Goal: Check status: Check status

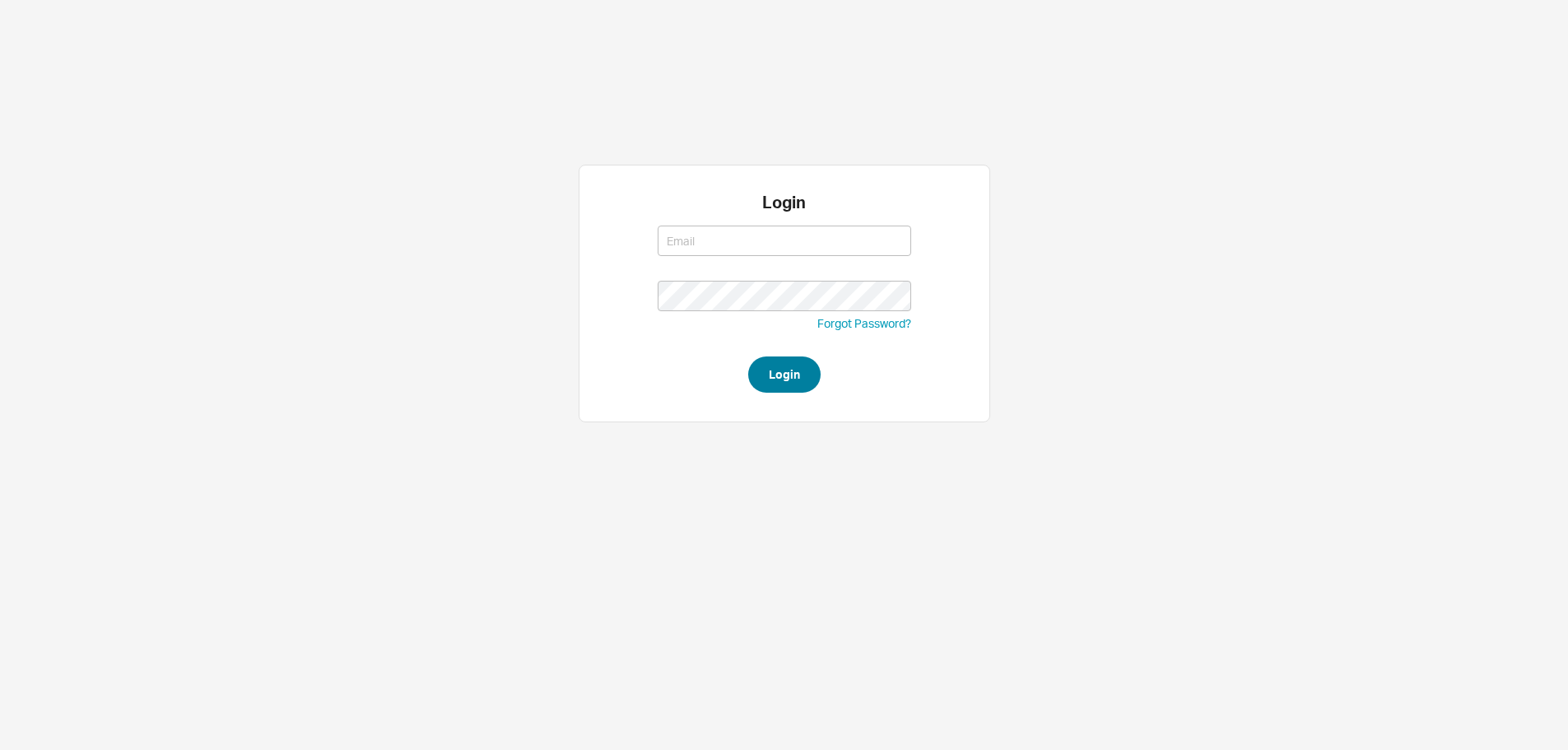
type input "[EMAIL_ADDRESS][DOMAIN_NAME]"
click at [810, 367] on button "Login" at bounding box center [785, 375] width 73 height 36
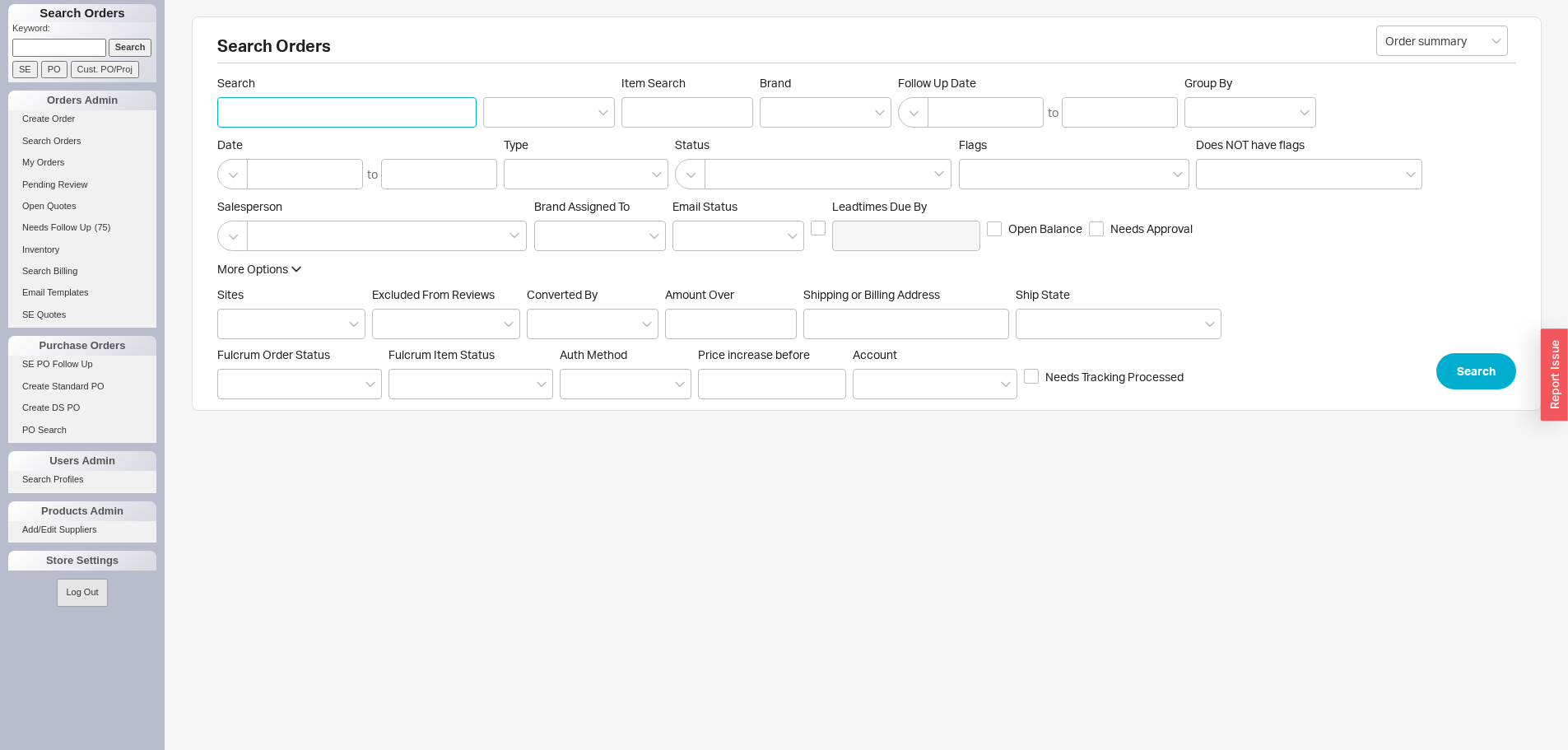
paste input "934852"
type input "934852"
click at [1480, 360] on button "Search" at bounding box center [1475, 371] width 80 height 36
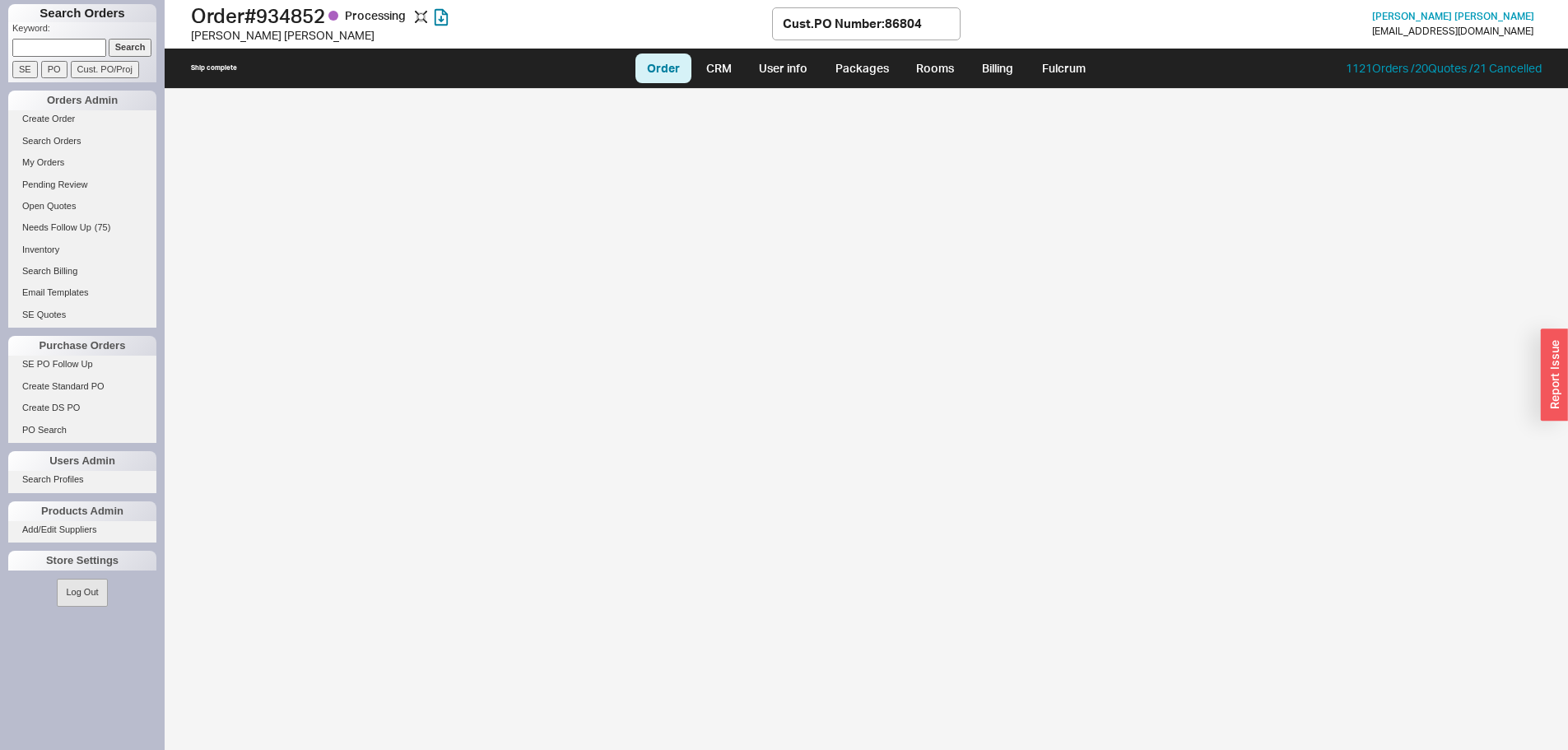
select select "LOW"
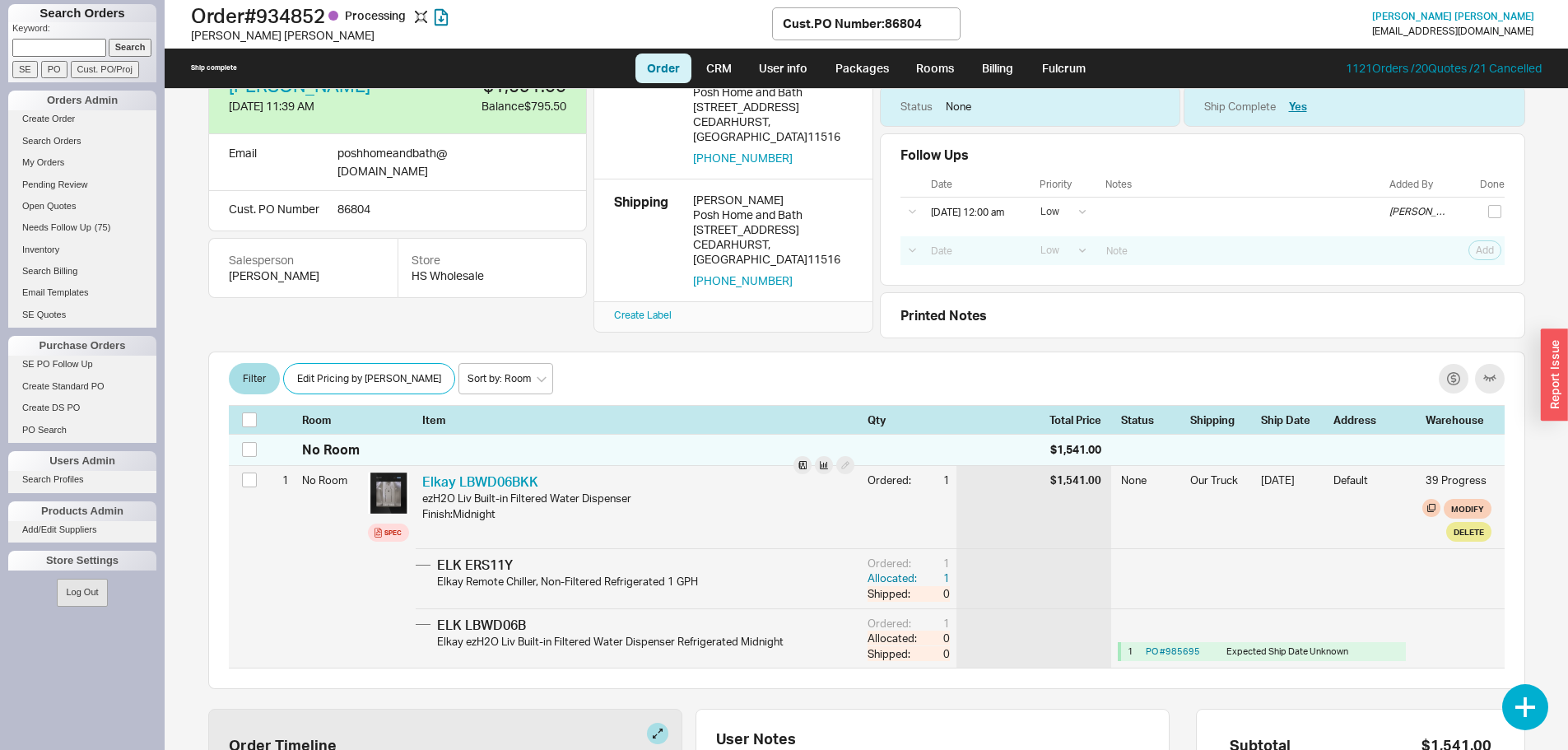
scroll to position [165, 0]
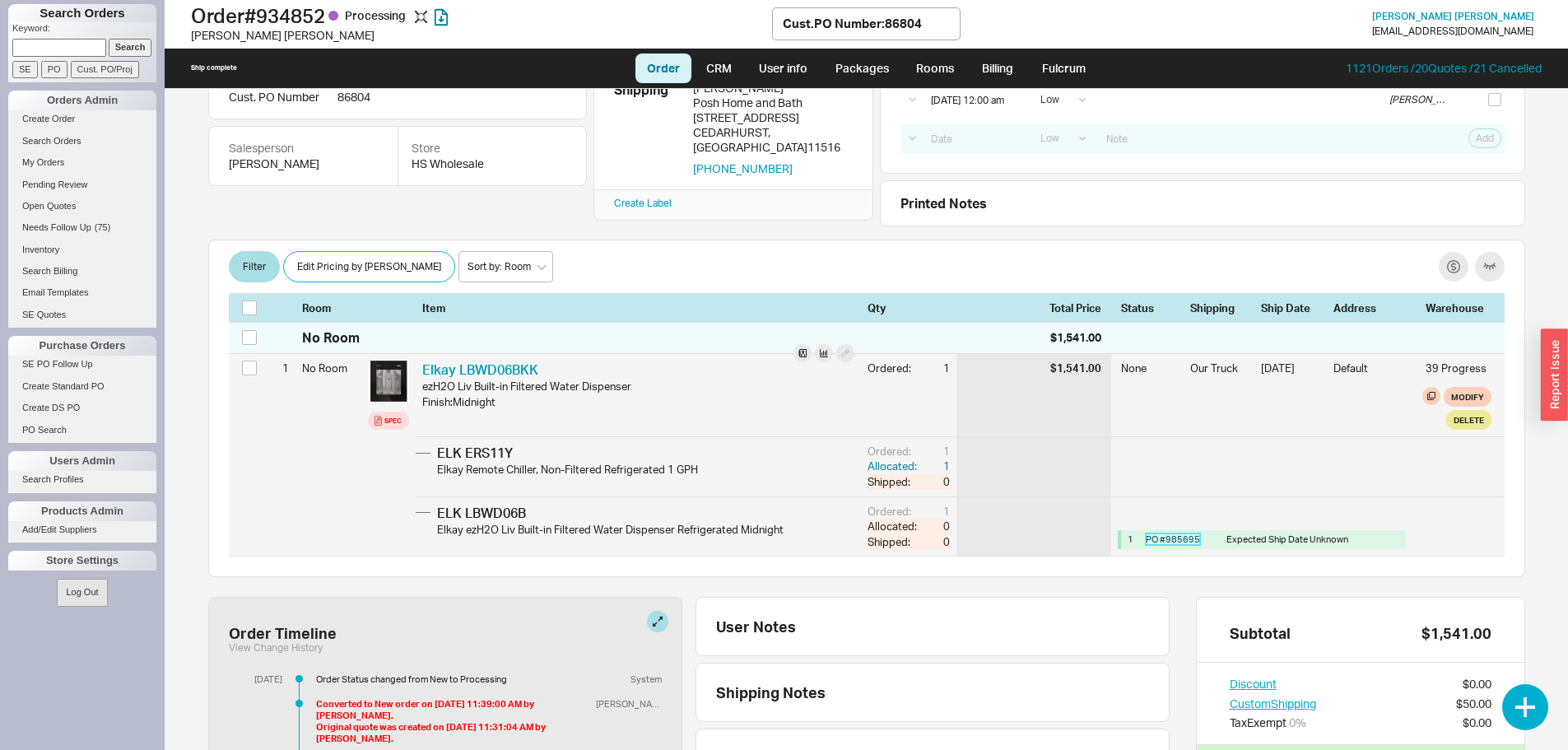
click at [1178, 536] on link "PO # 985695" at bounding box center [1172, 539] width 54 height 12
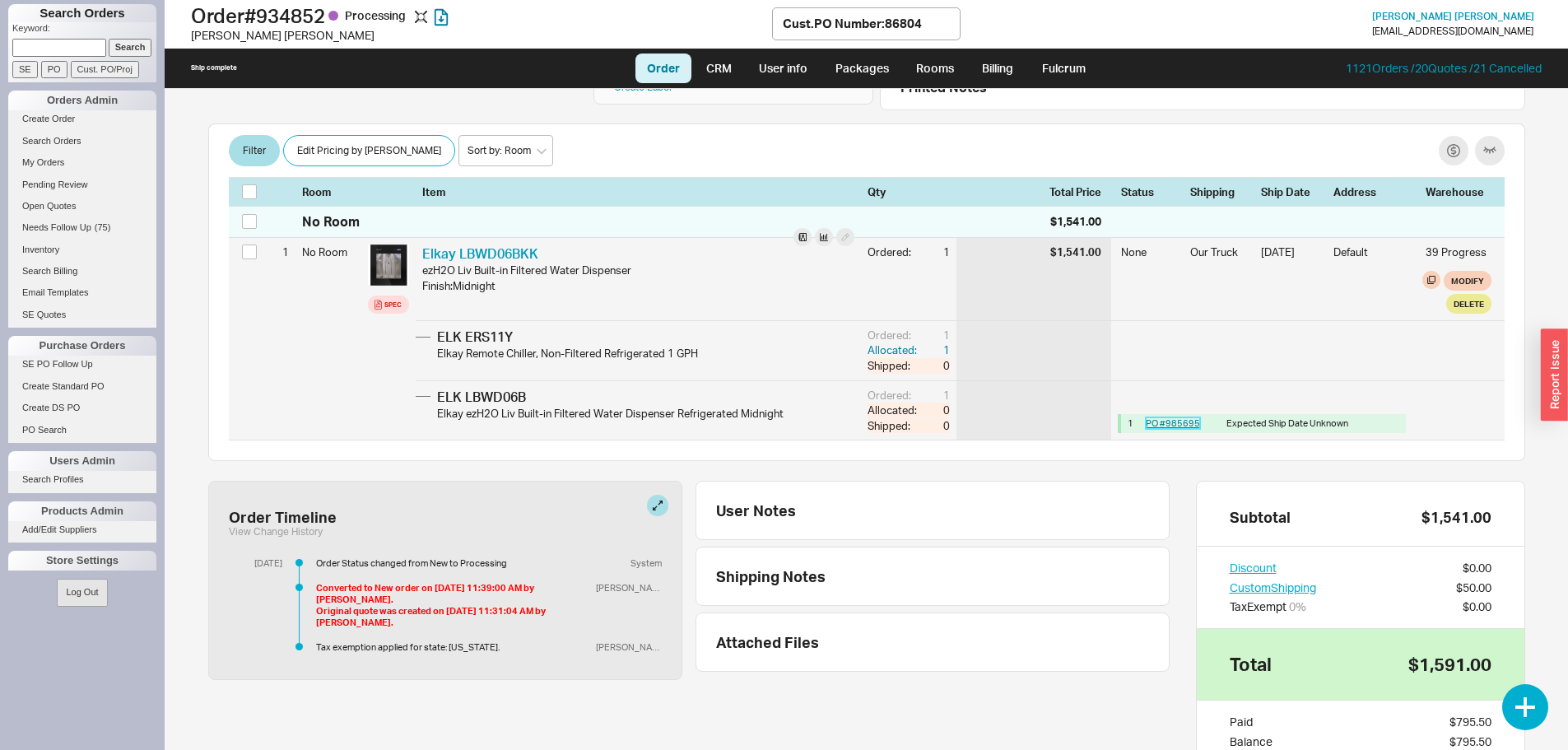
scroll to position [329, 0]
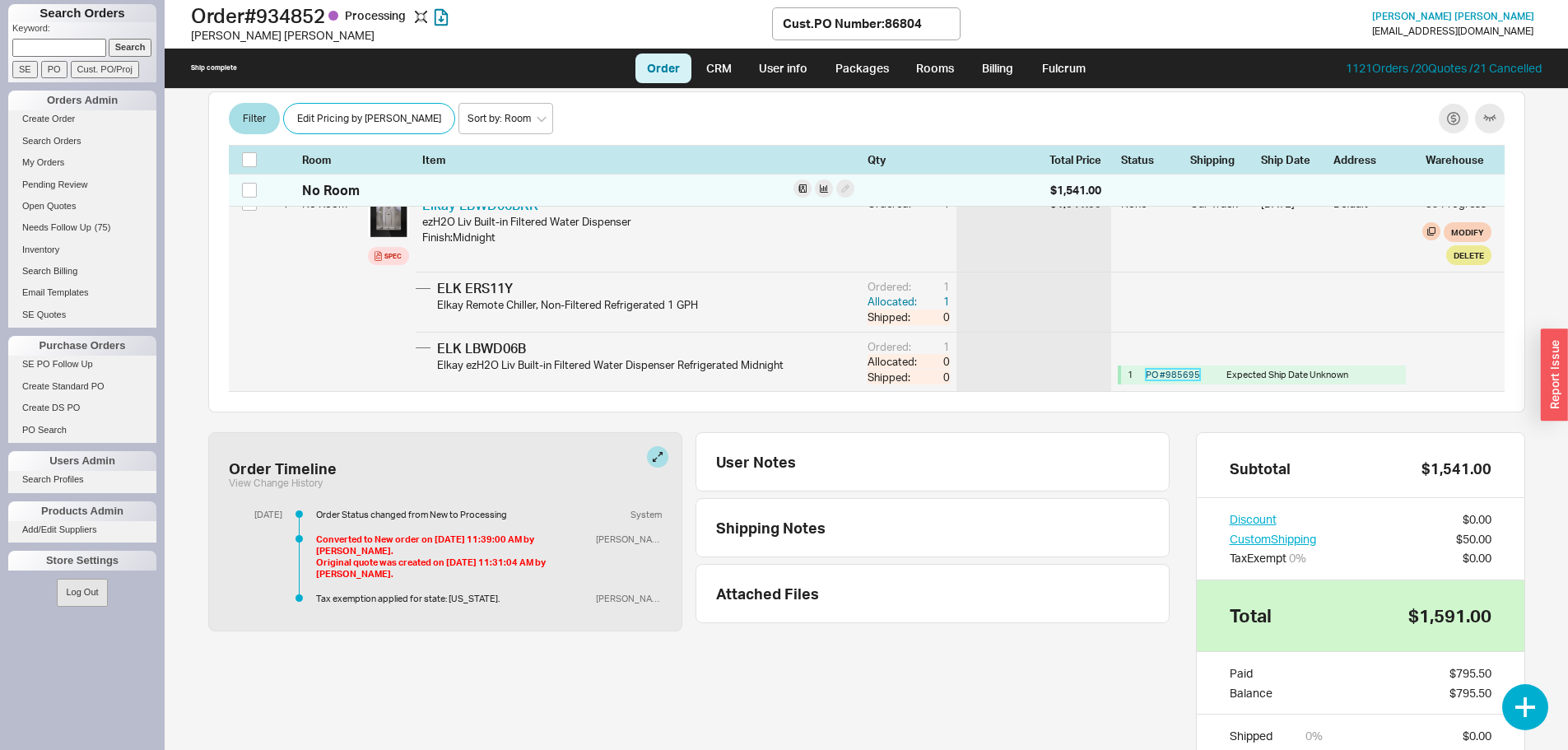
click at [1167, 373] on link "PO # 985695" at bounding box center [1172, 375] width 54 height 12
